Goal: Check status: Check status

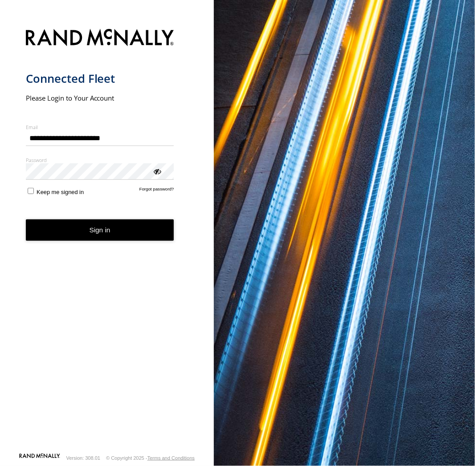
type input "**********"
click at [105, 235] on button "Sign in" at bounding box center [100, 231] width 148 height 22
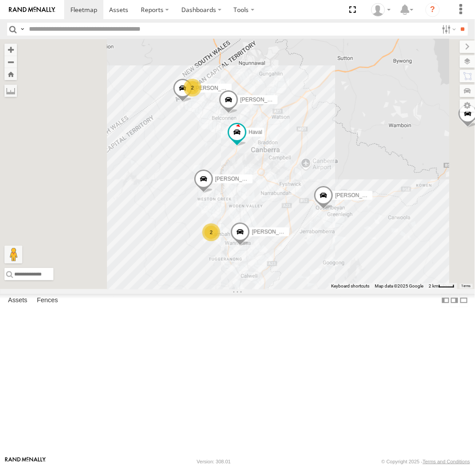
drag, startPoint x: 359, startPoint y: 223, endPoint x: 393, endPoint y: 256, distance: 47.9
click at [393, 256] on div "Haval Daniel Kyle Andrew Chris Tom 2 2 Jamie" at bounding box center [237, 164] width 475 height 250
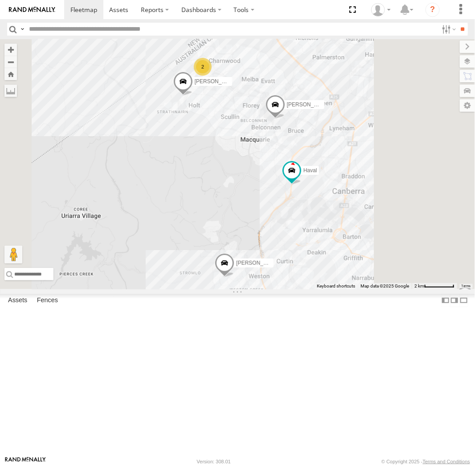
drag, startPoint x: 371, startPoint y: 265, endPoint x: 328, endPoint y: 251, distance: 46.0
click at [328, 251] on div "Haval Daniel Kyle Andrew Chris Tom Jamie 2 2" at bounding box center [237, 164] width 475 height 250
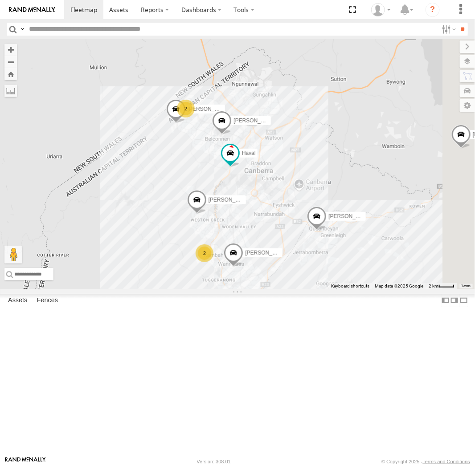
drag, startPoint x: 394, startPoint y: 275, endPoint x: 363, endPoint y: 250, distance: 39.6
click at [377, 272] on div "Haval Daniel Kyle Andrew Chris Tom Jamie 2 2" at bounding box center [237, 164] width 475 height 250
